Goal: Communication & Community: Answer question/provide support

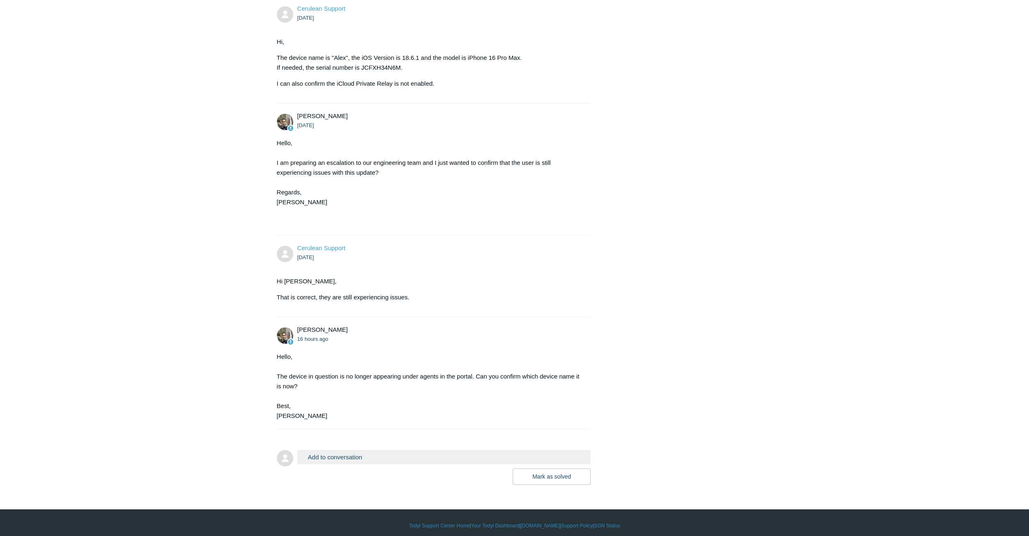
scroll to position [648, 0]
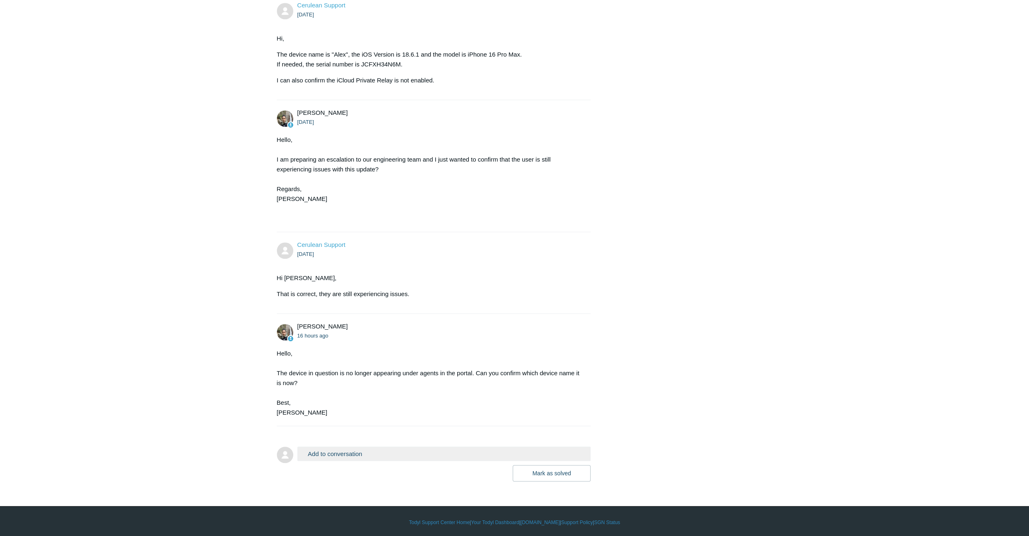
drag, startPoint x: 372, startPoint y: 449, endPoint x: 436, endPoint y: 444, distance: 64.6
click at [373, 450] on button "Add to conversation" at bounding box center [444, 454] width 294 height 14
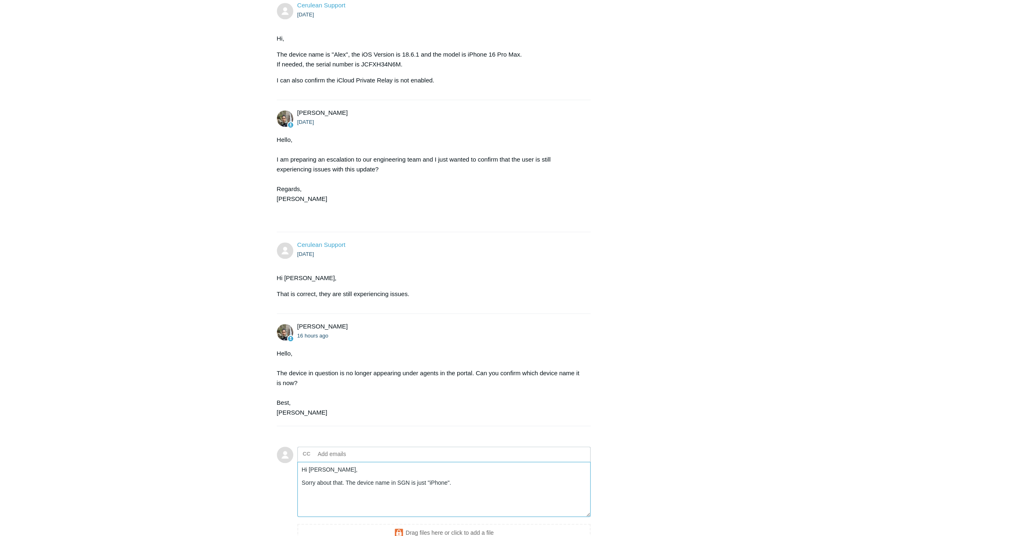
type textarea "Hi [PERSON_NAME], Sorry about that. The device name in SGN is just "iPhone"."
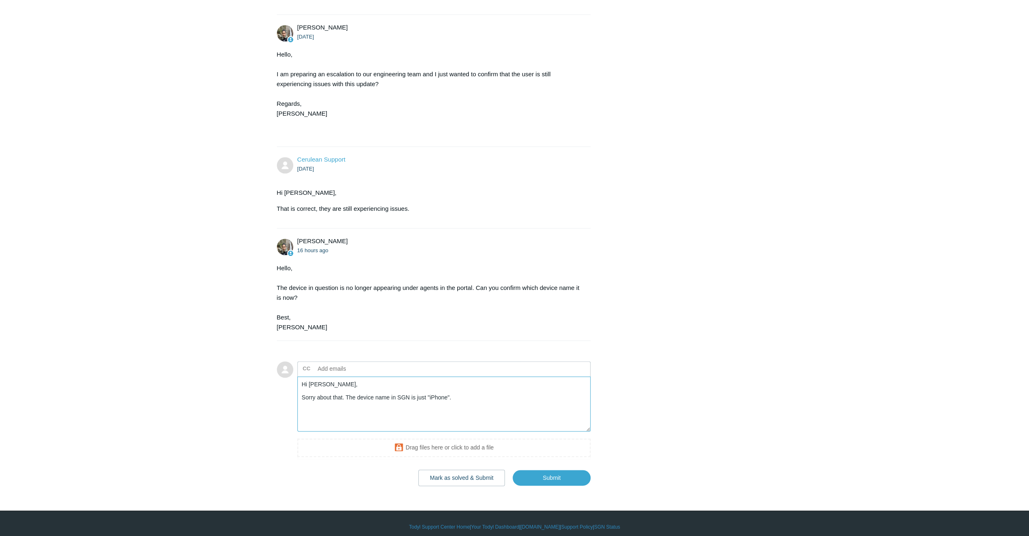
scroll to position [737, 0]
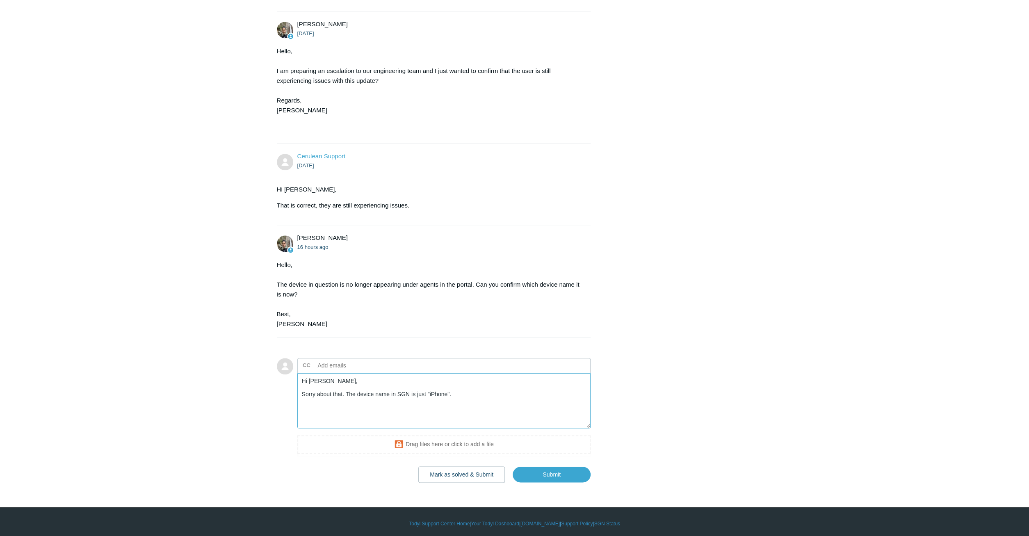
drag, startPoint x: 481, startPoint y: 395, endPoint x: 248, endPoint y: 351, distance: 237.2
click at [297, 373] on textarea "Hi [PERSON_NAME], Sorry about that. The device name in SGN is just "iPhone"." at bounding box center [444, 400] width 294 height 55
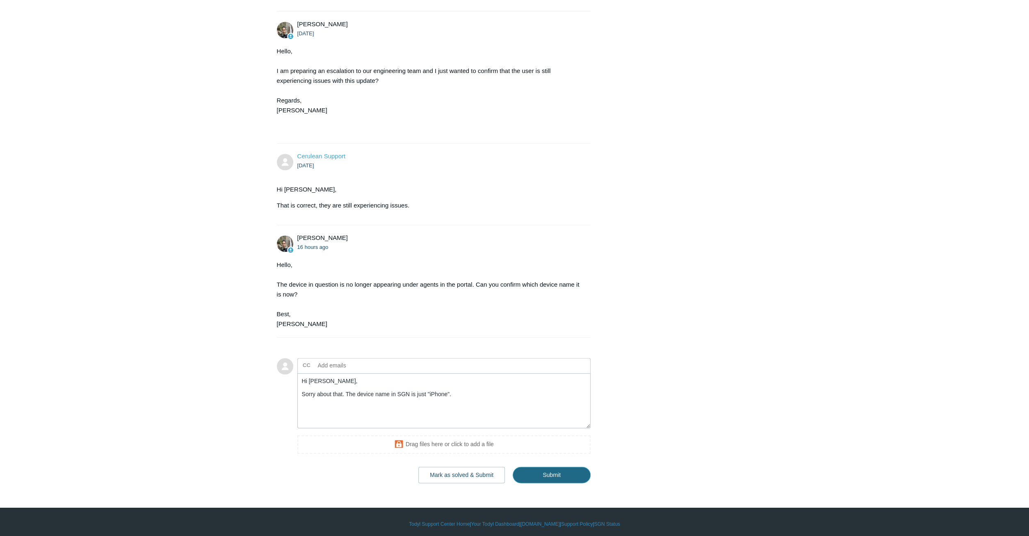
click at [544, 475] on input "Submit" at bounding box center [552, 475] width 78 height 16
